Goal: Transaction & Acquisition: Purchase product/service

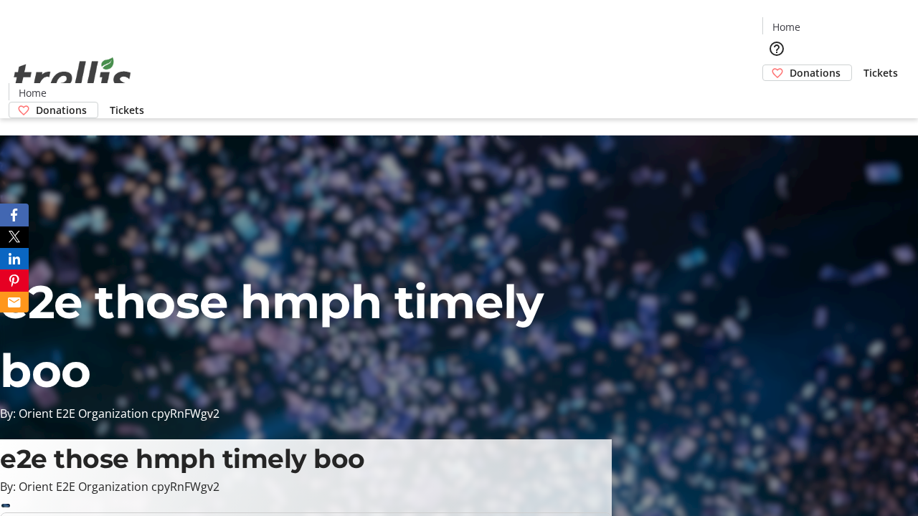
click at [789, 65] on span "Donations" at bounding box center [814, 72] width 51 height 15
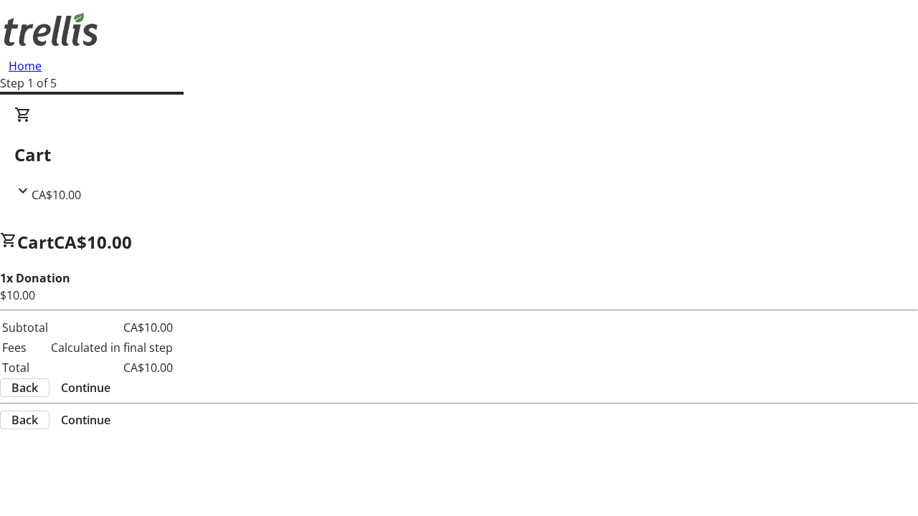
select select "CA"
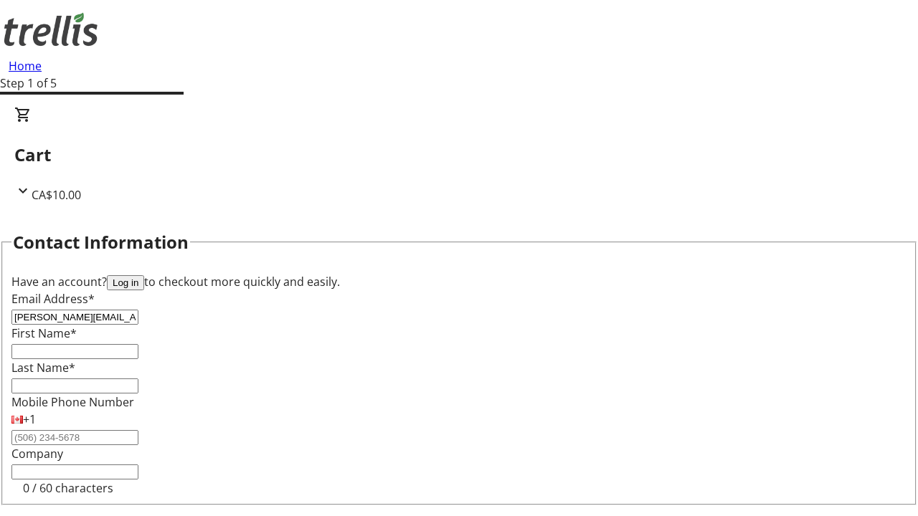
type input "[PERSON_NAME][EMAIL_ADDRESS][DOMAIN_NAME]"
type input "[PERSON_NAME]"
type input "Rippin"
type input "[STREET_ADDRESS][PERSON_NAME]"
type input "Kelowna"
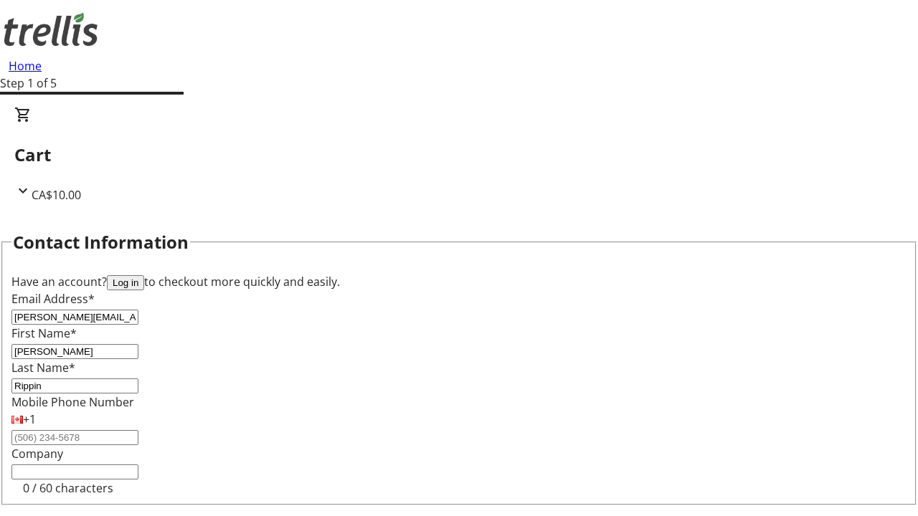
select select "BC"
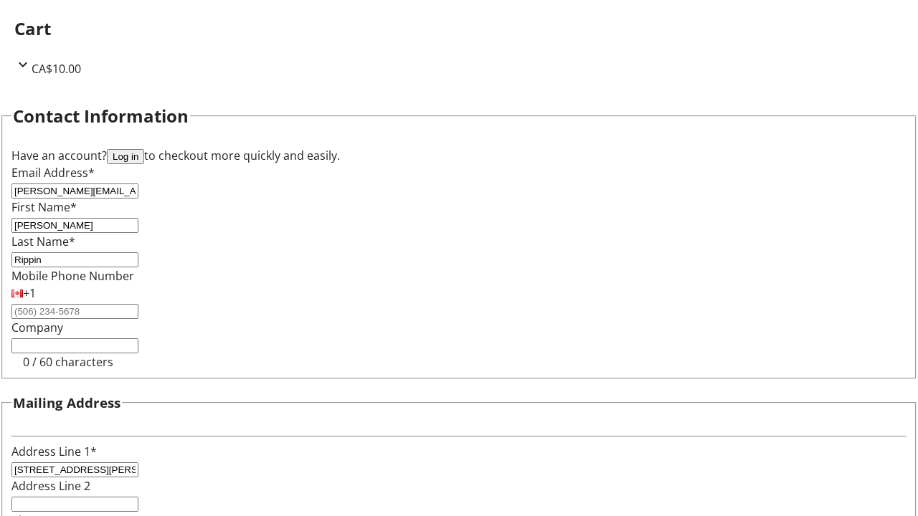
type input "Kelowna"
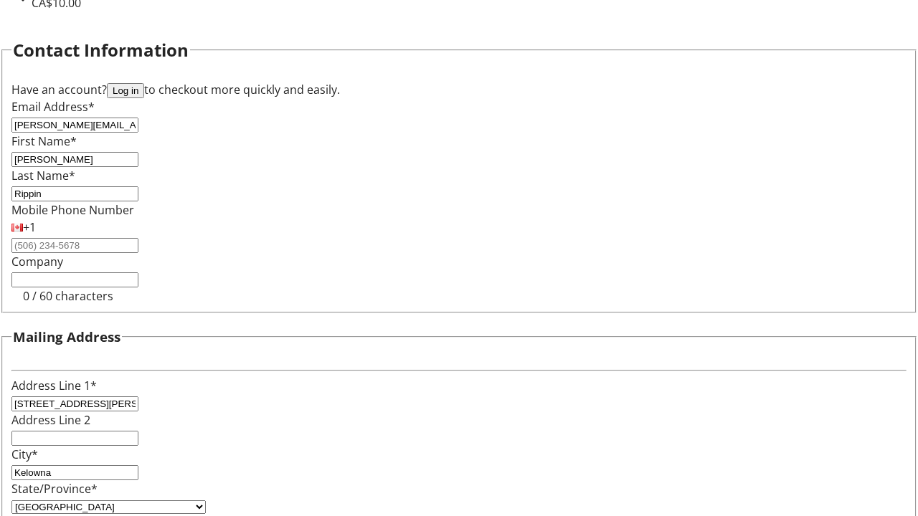
type input "V1Y 0C2"
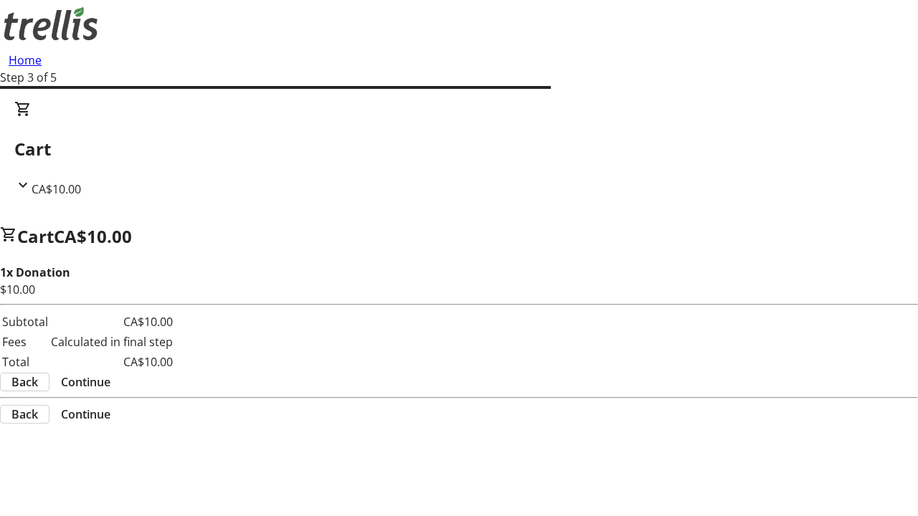
scroll to position [0, 0]
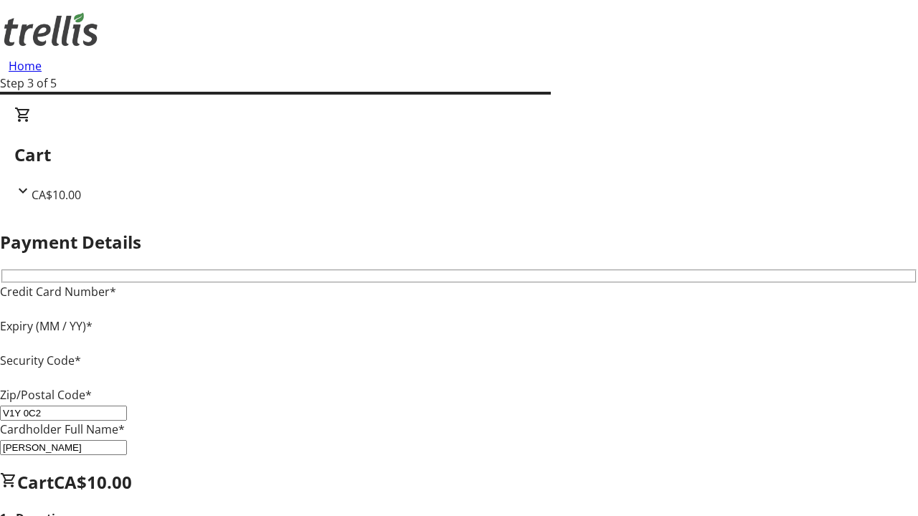
type input "V1Y 0C2"
